Goal: Transaction & Acquisition: Book appointment/travel/reservation

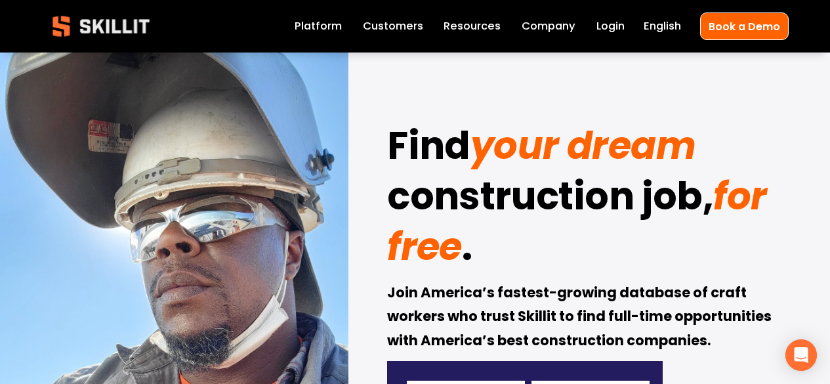
click at [326, 30] on link "Platform" at bounding box center [318, 26] width 47 height 18
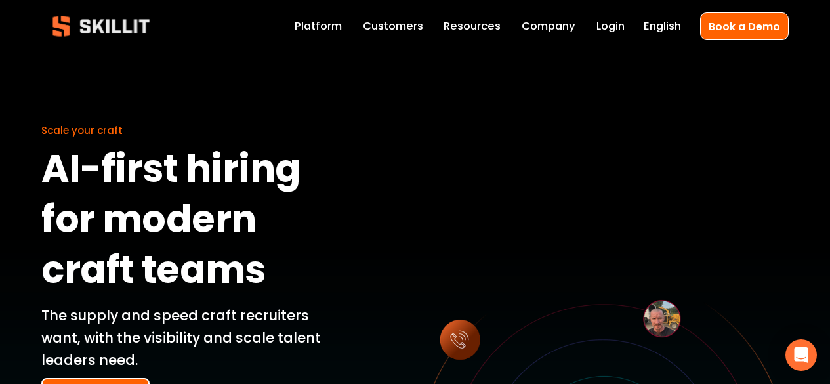
click at [611, 30] on link "Login" at bounding box center [610, 26] width 28 height 18
click at [540, 29] on link "Company" at bounding box center [548, 26] width 54 height 18
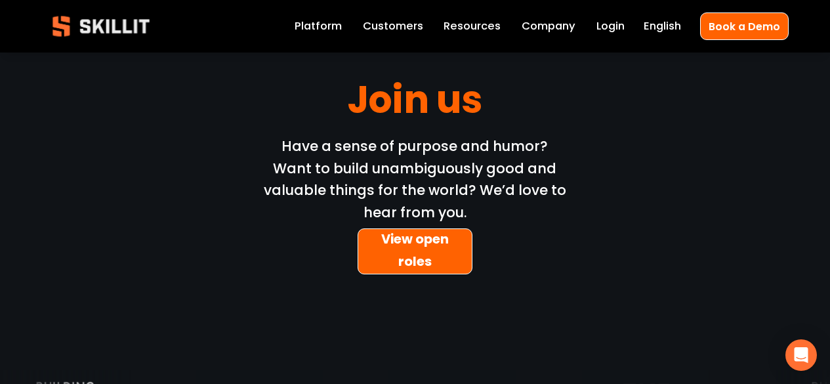
scroll to position [4067, 0]
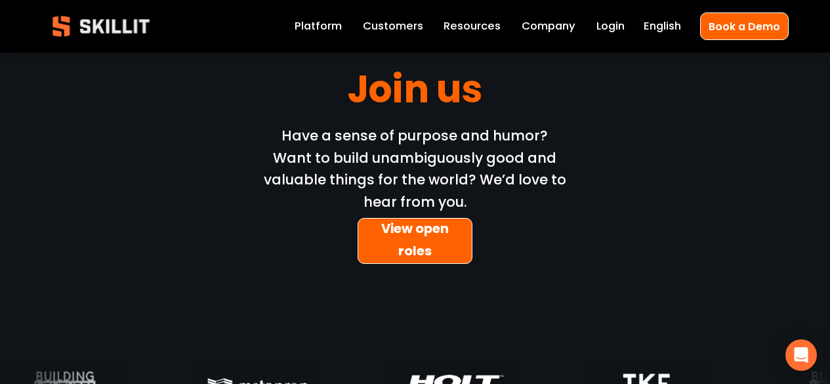
click at [409, 26] on link "Customers" at bounding box center [393, 26] width 60 height 18
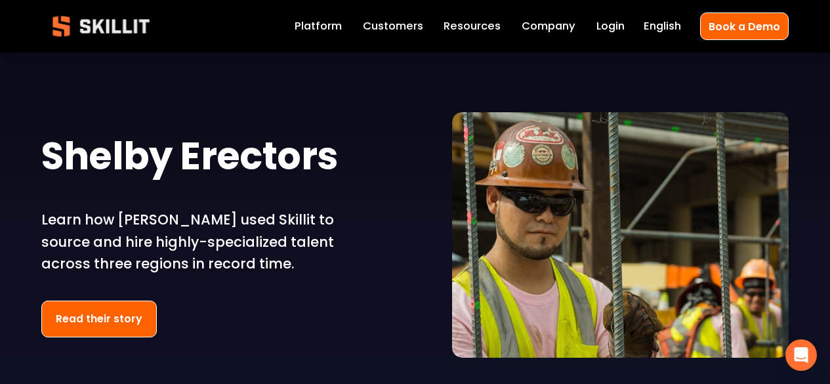
scroll to position [2230, 0]
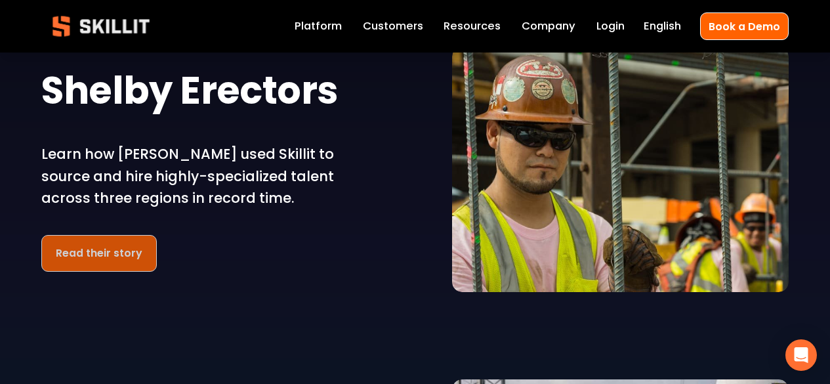
click at [112, 265] on link "Read their story" at bounding box center [98, 253] width 115 height 37
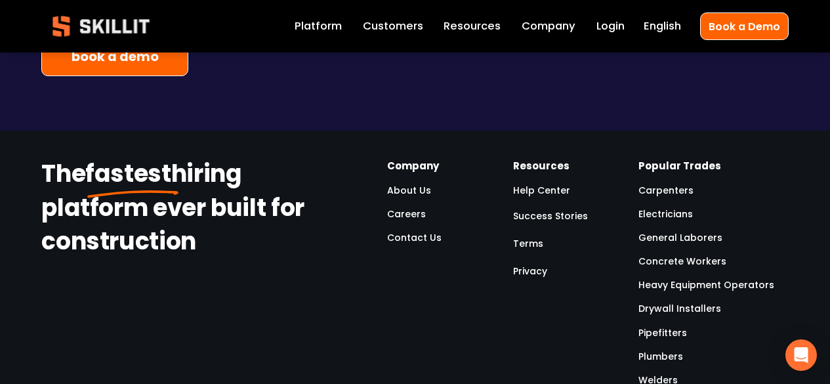
scroll to position [4132, 0]
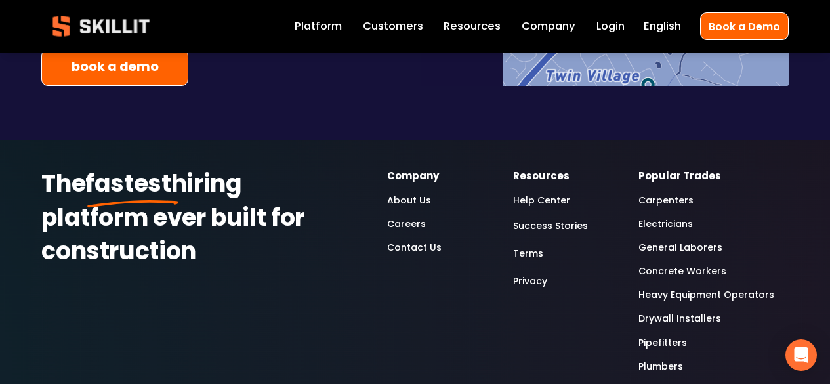
click at [418, 239] on link "Contact Us" at bounding box center [414, 247] width 54 height 16
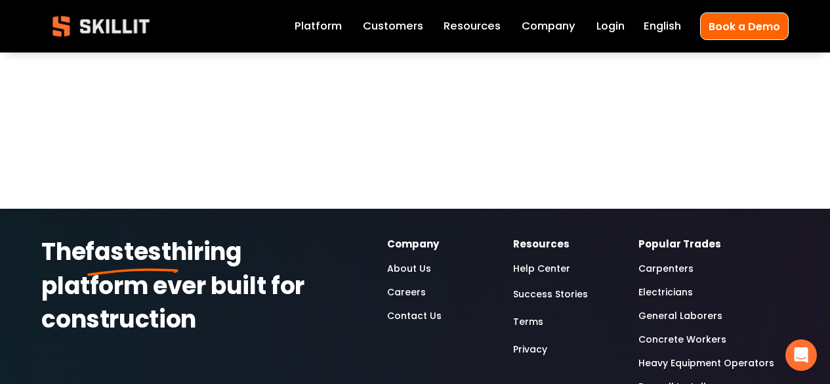
scroll to position [1115, 0]
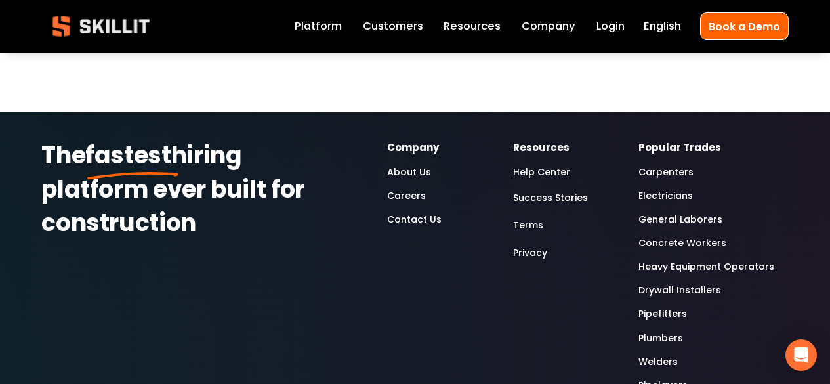
click at [90, 20] on img at bounding box center [100, 26] width 119 height 39
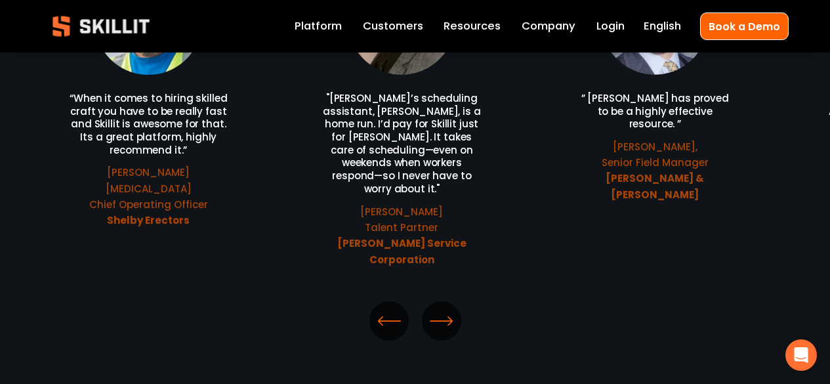
scroll to position [3017, 0]
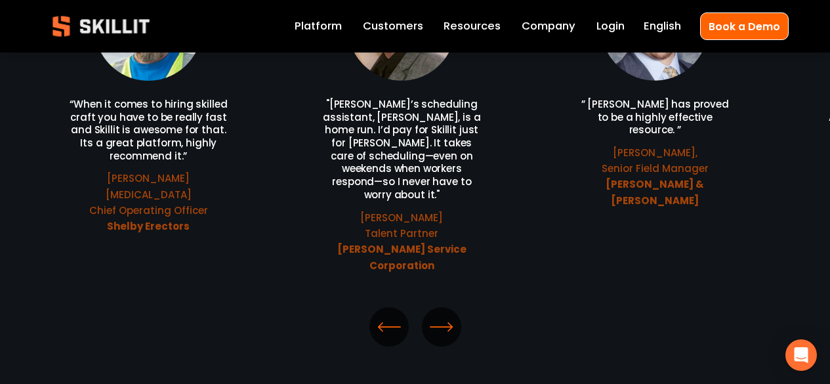
click at [458, 307] on div "\a \a \a Next\a \a" at bounding box center [441, 326] width 39 height 39
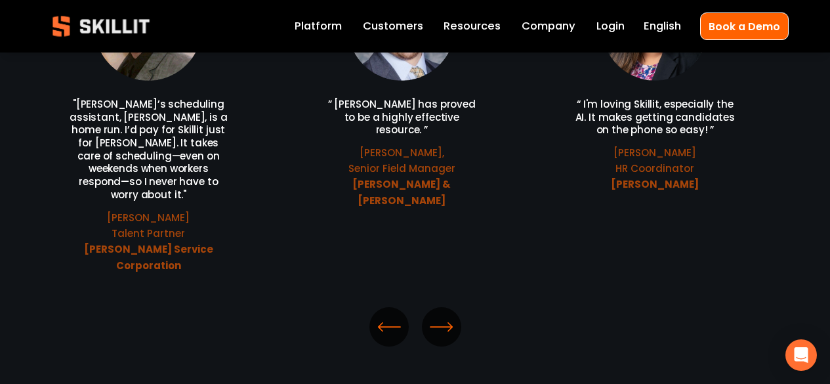
click at [445, 307] on div "\a \a \a Next\a \a" at bounding box center [441, 326] width 39 height 39
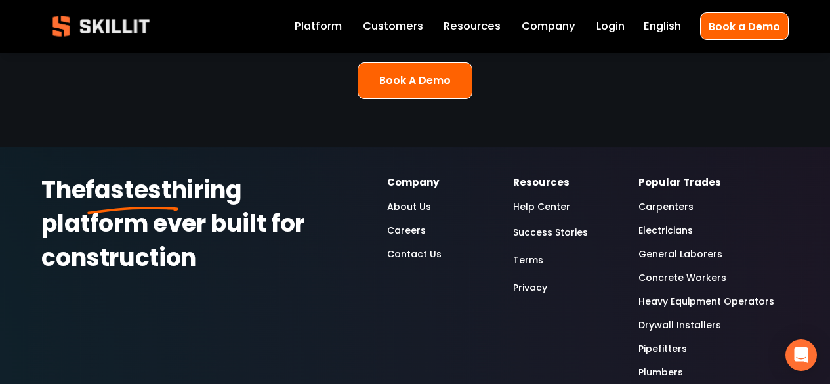
scroll to position [3542, 0]
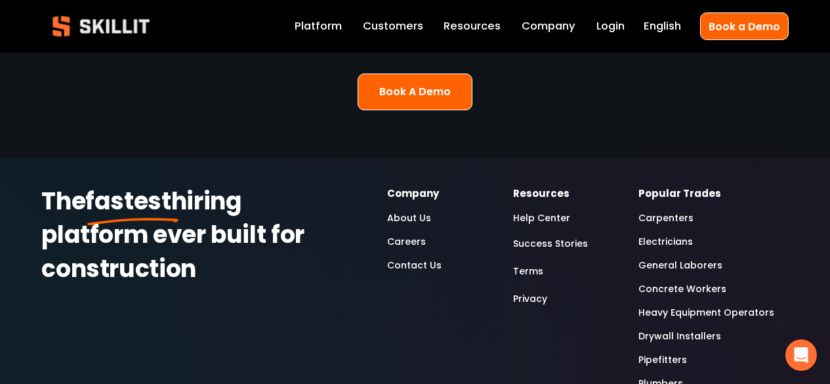
click at [669, 186] on strong "Popular Trades" at bounding box center [679, 194] width 83 height 17
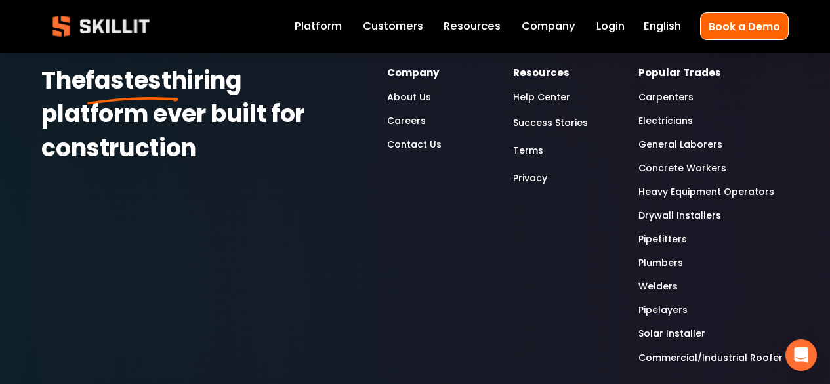
scroll to position [3661, 0]
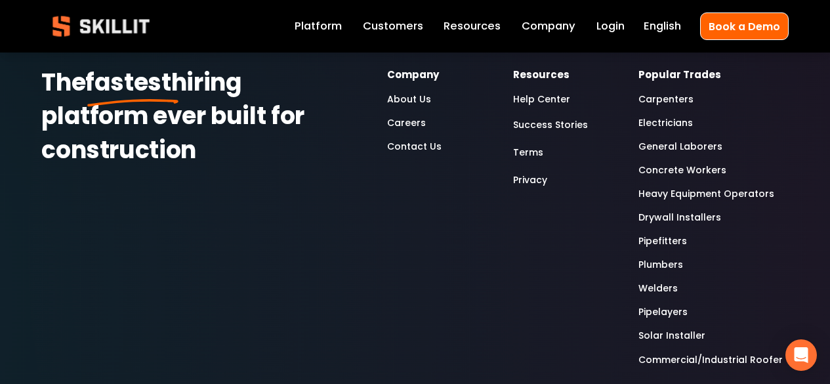
click at [0, 0] on span "Pricing" at bounding box center [0, 0] width 0 height 0
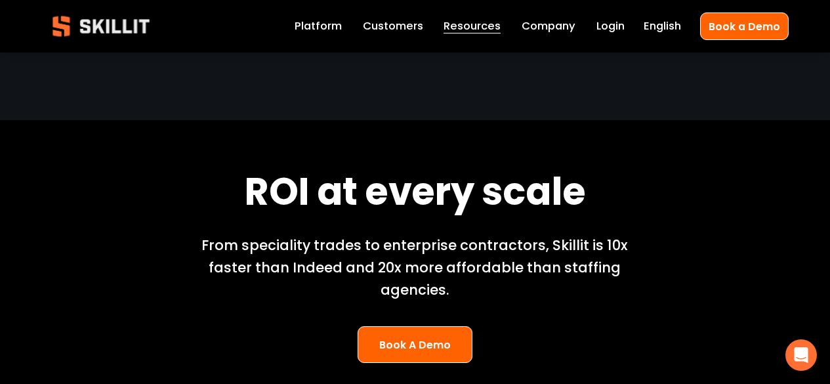
scroll to position [1764, 0]
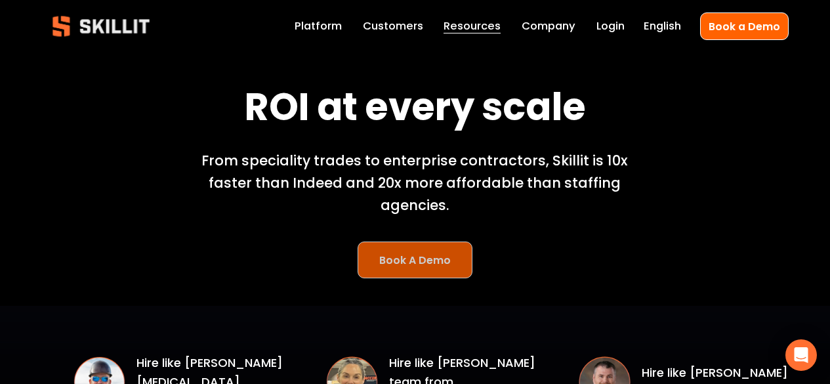
click at [379, 241] on link "Book A Demo" at bounding box center [414, 259] width 115 height 37
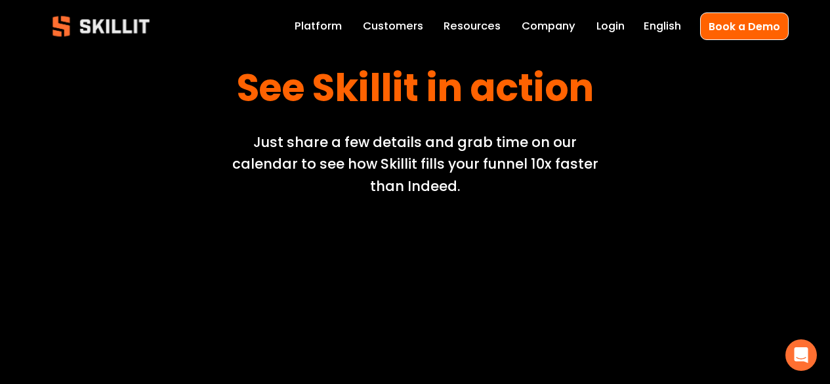
scroll to position [10, 0]
